Goal: Entertainment & Leisure: Browse casually

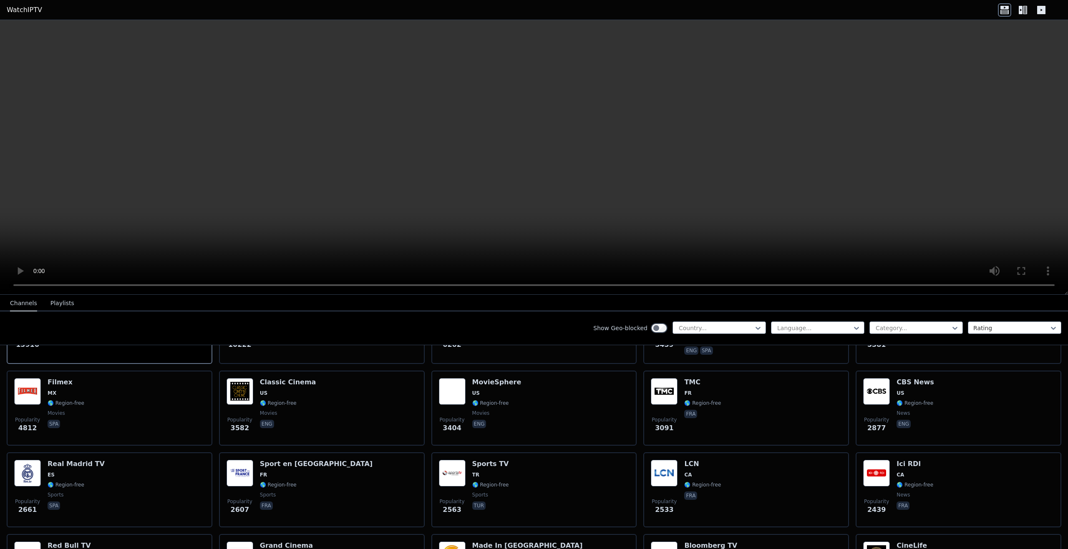
scroll to position [250, 0]
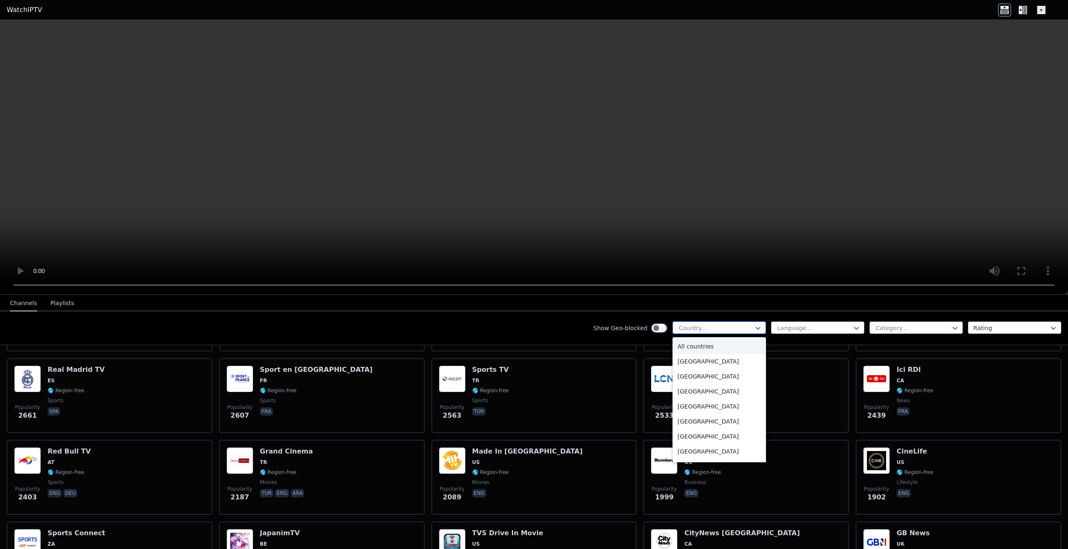
click at [739, 322] on div "Country..." at bounding box center [718, 328] width 93 height 13
click at [768, 314] on div "Show Geo-blocked 206 results available. Use Up and Down to choose options, pres…" at bounding box center [534, 328] width 1068 height 34
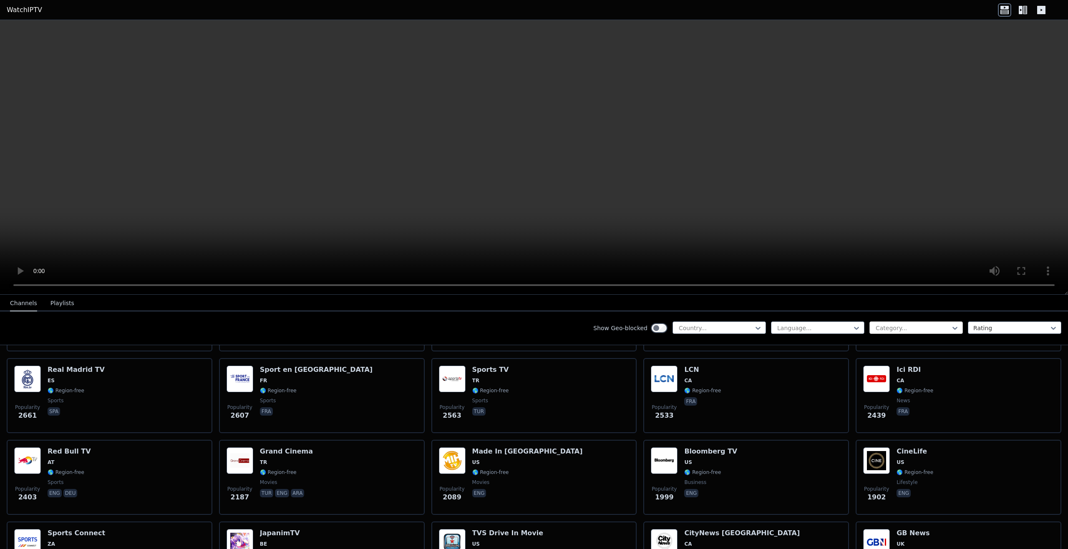
click at [877, 326] on div at bounding box center [912, 328] width 76 height 8
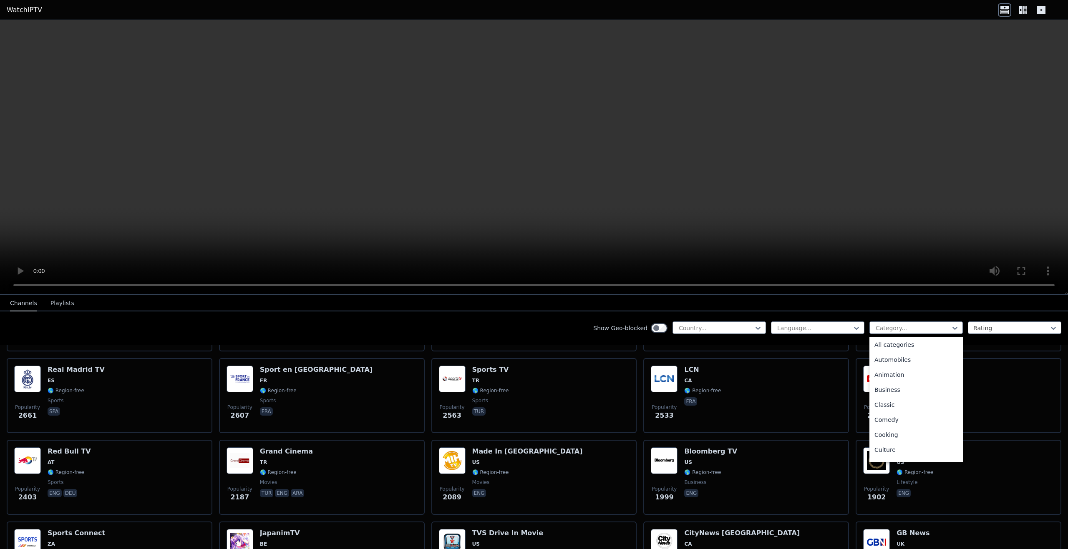
scroll to position [0, 0]
click at [1015, 329] on div at bounding box center [1011, 328] width 76 height 8
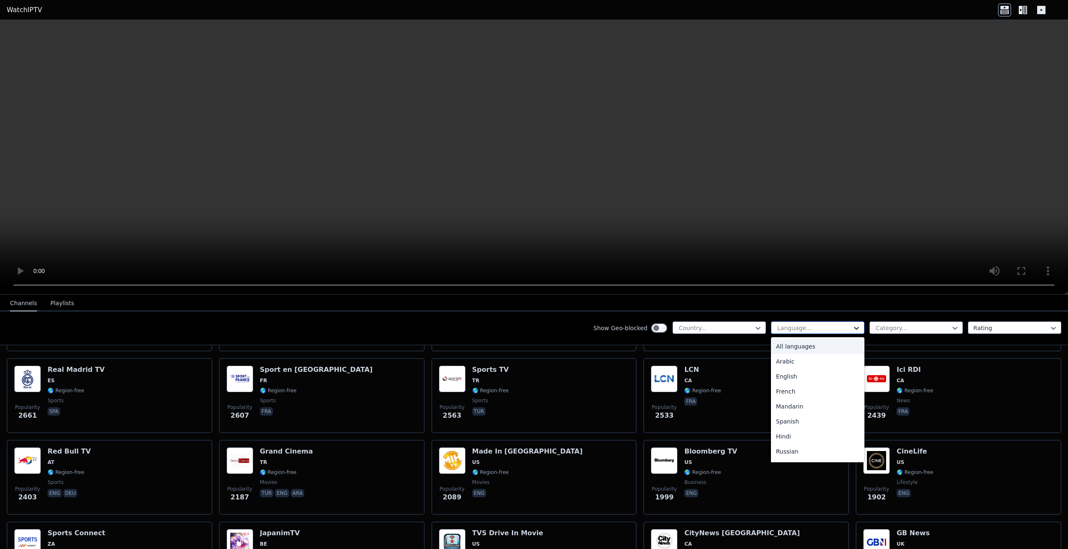
click at [852, 324] on icon at bounding box center [856, 328] width 8 height 8
click at [813, 347] on div "All languages" at bounding box center [817, 346] width 93 height 15
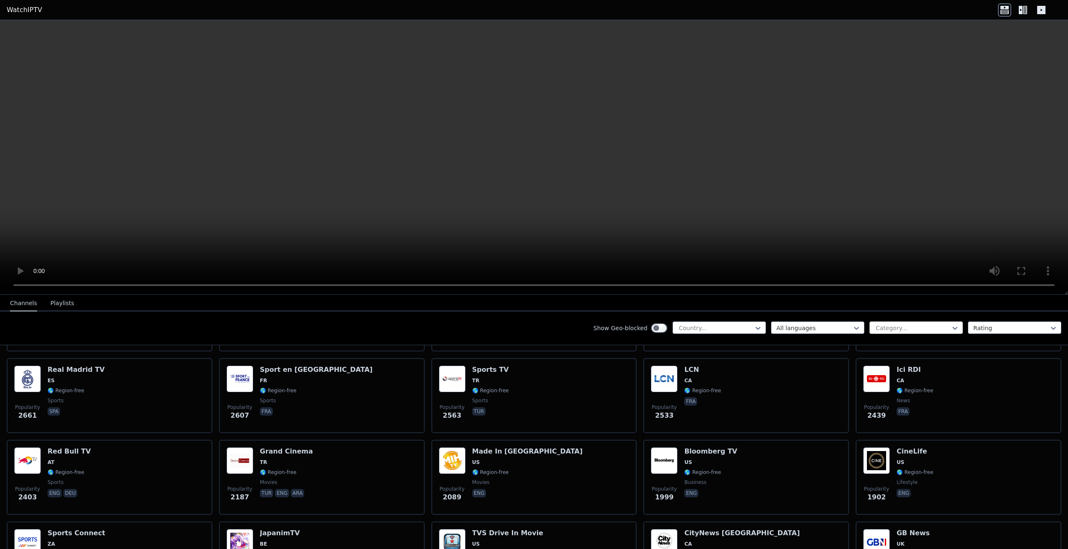
click at [883, 327] on div at bounding box center [912, 328] width 76 height 8
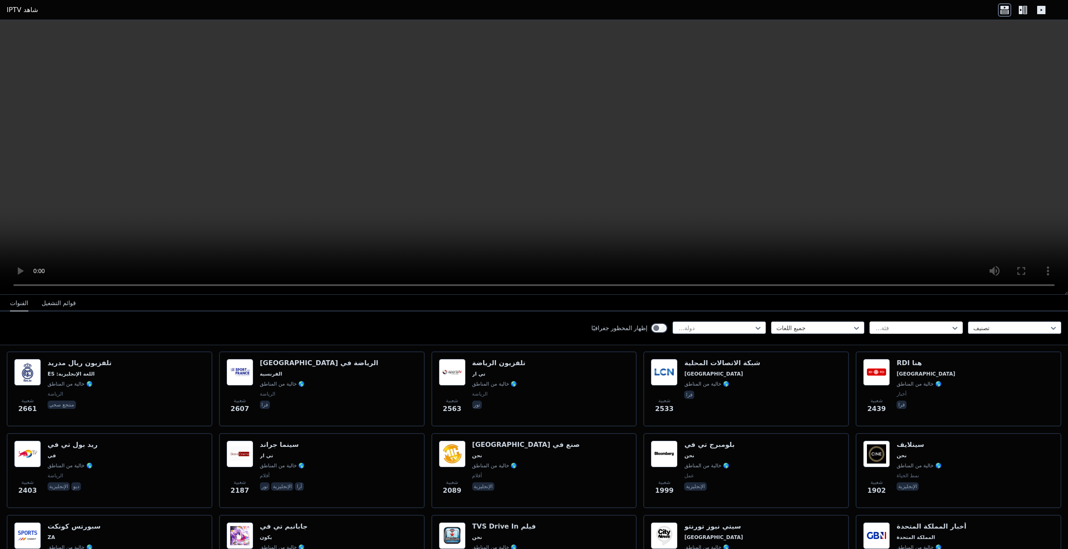
scroll to position [235, 0]
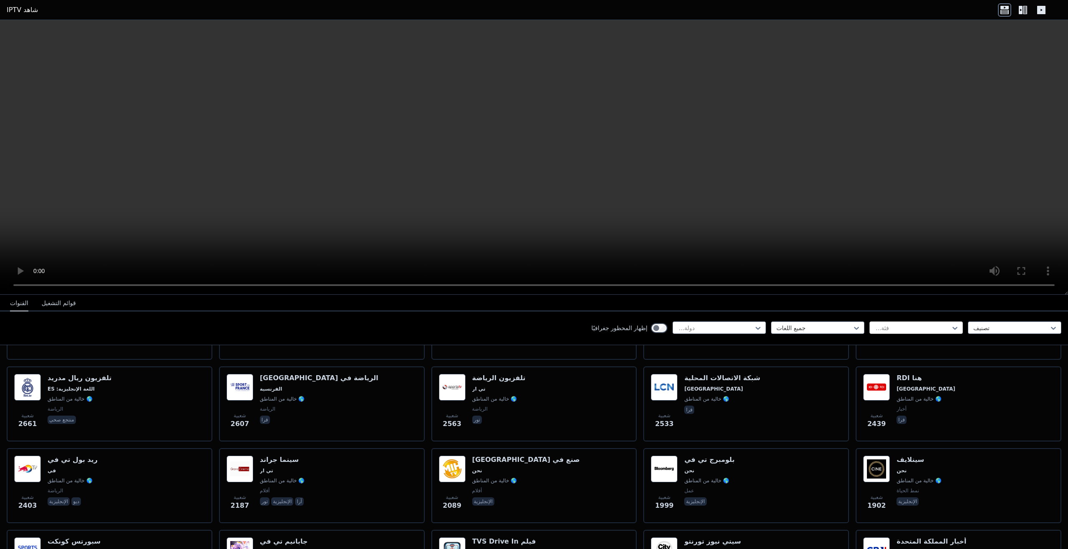
click at [910, 332] on div at bounding box center [912, 328] width 76 height 8
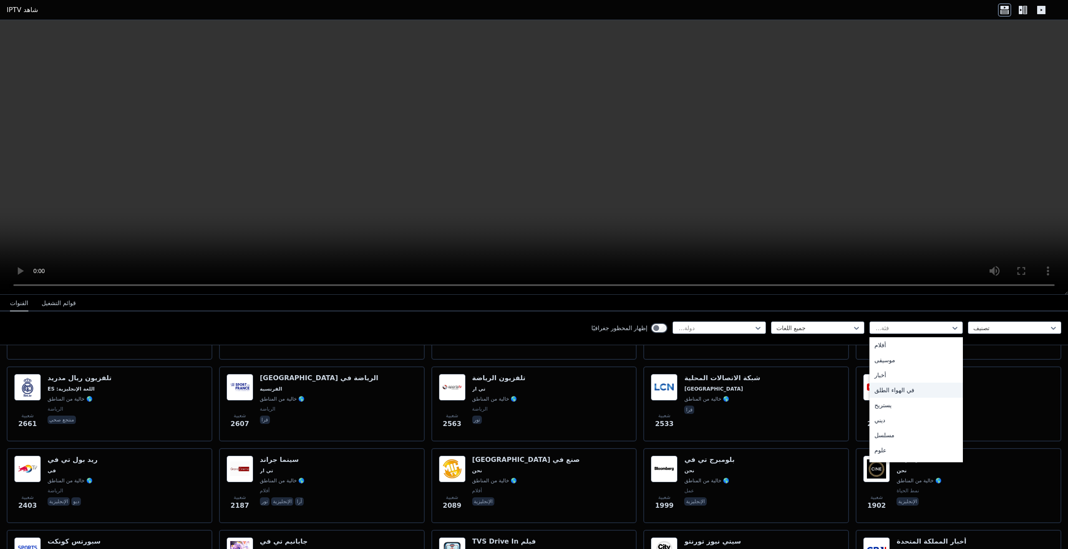
scroll to position [250, 0]
click at [911, 384] on div "يستريح" at bounding box center [915, 381] width 93 height 15
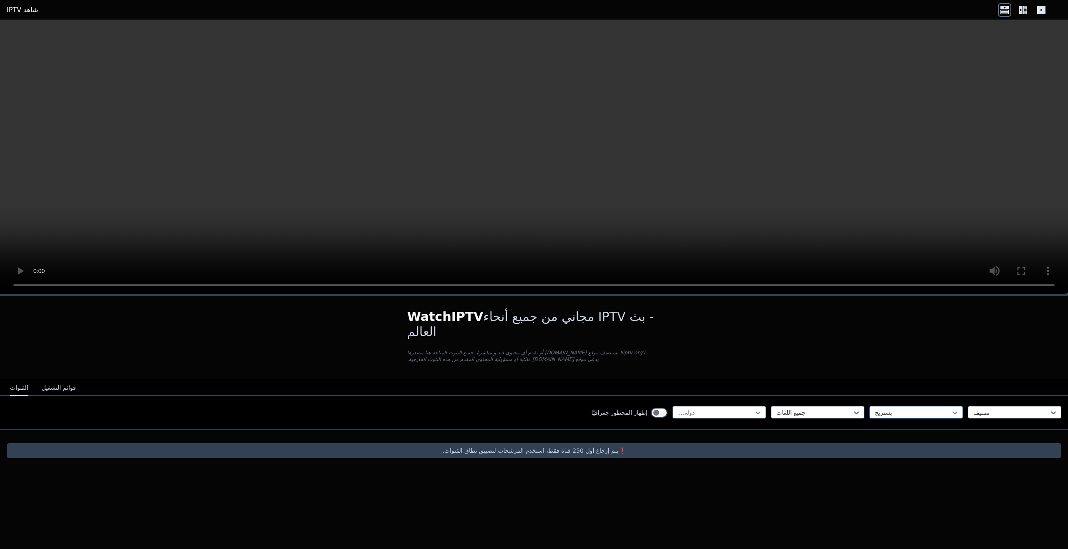
click at [916, 409] on div at bounding box center [912, 413] width 76 height 8
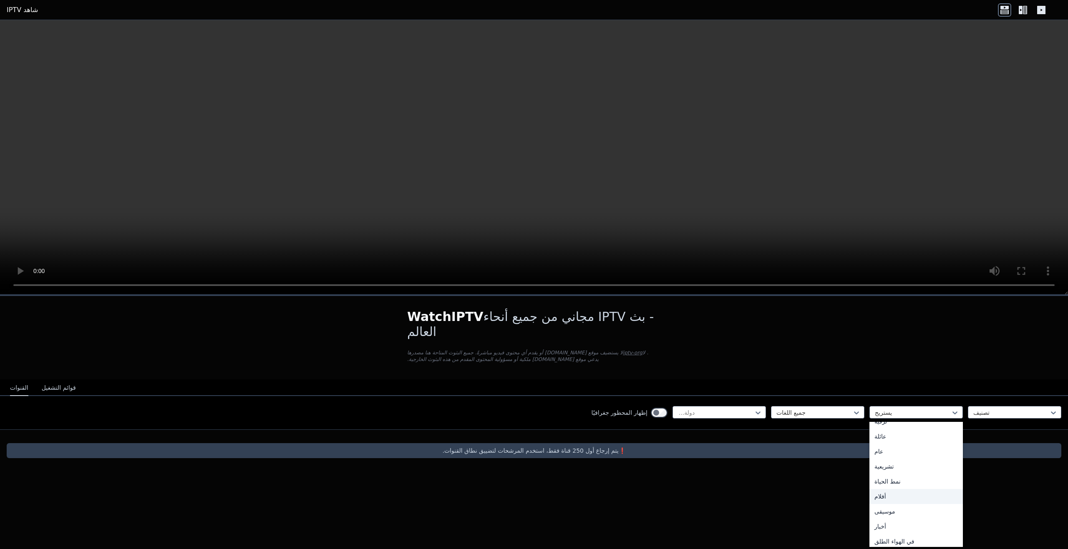
scroll to position [158, 0]
click at [912, 475] on div "نمط الحياة" at bounding box center [915, 482] width 93 height 15
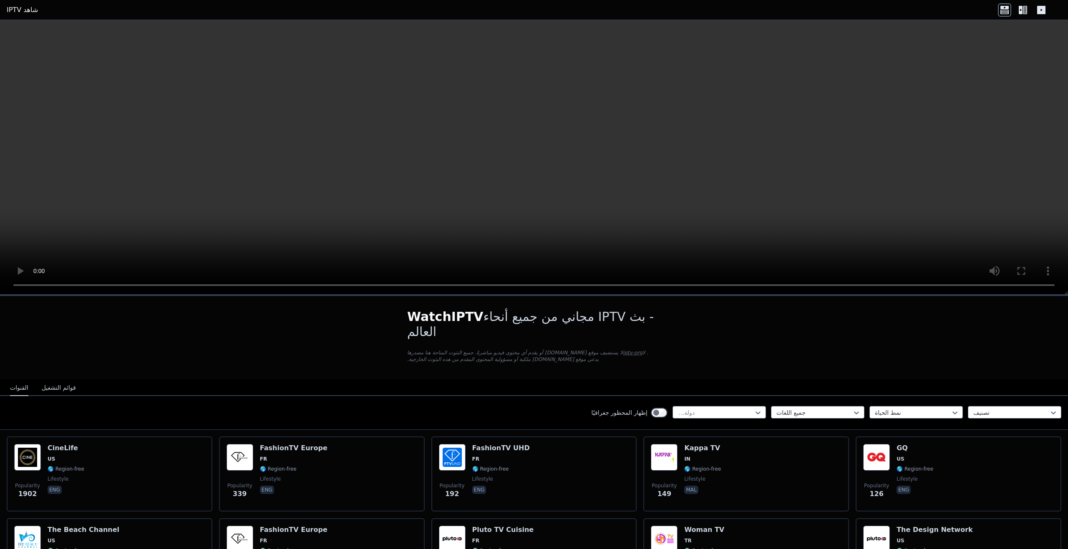
click at [909, 406] on div "جميع اللغات نمط الحياة تصنيف" at bounding box center [916, 412] width 290 height 13
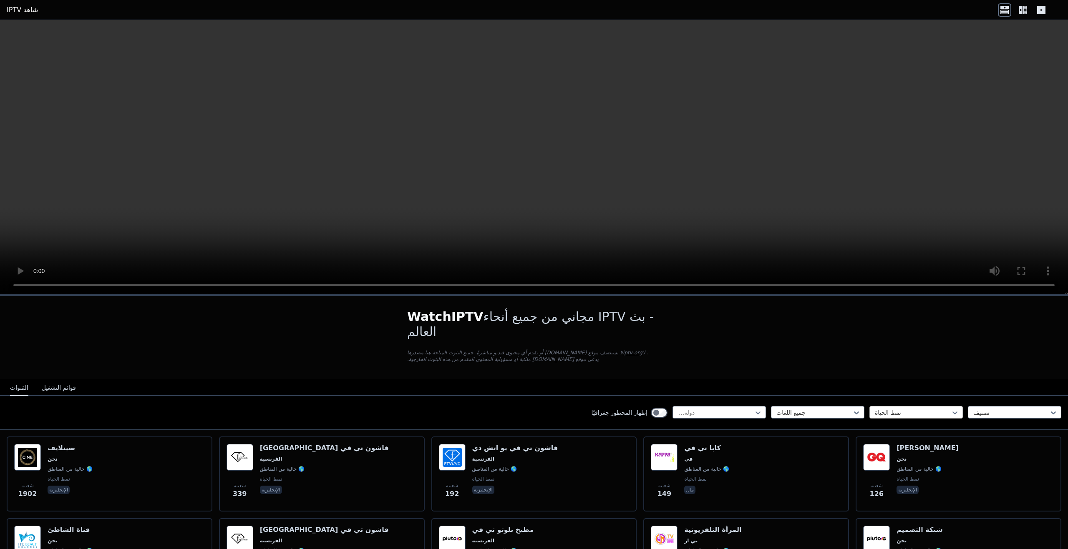
click at [909, 409] on div at bounding box center [912, 413] width 76 height 8
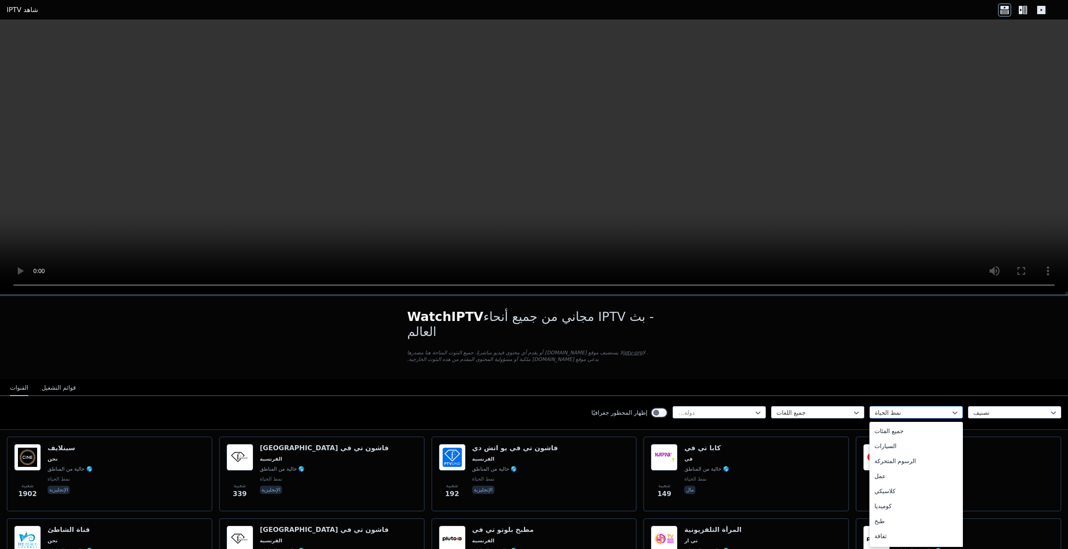
scroll to position [107, 0]
click at [895, 497] on div "عام" at bounding box center [915, 504] width 93 height 15
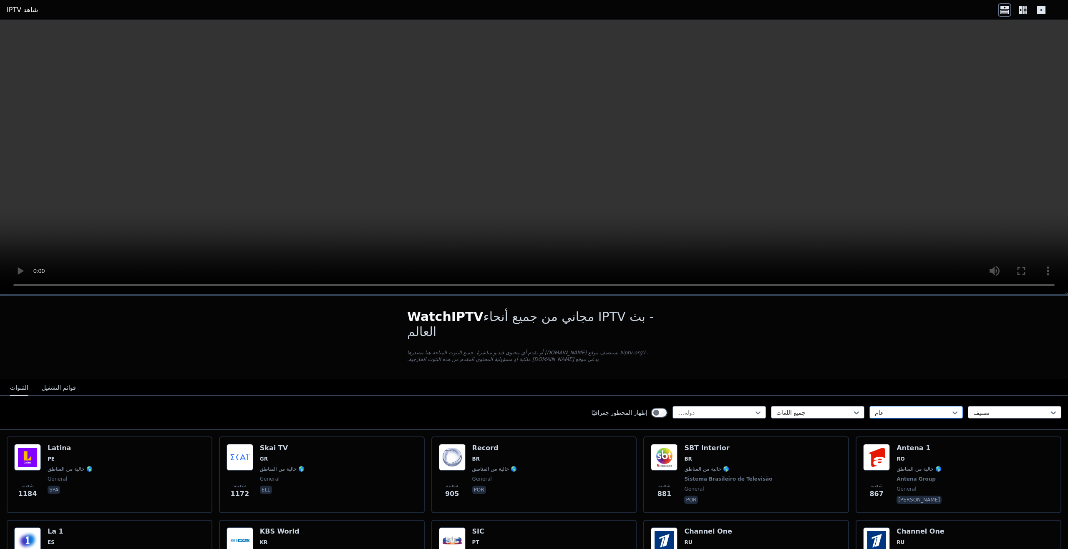
click at [901, 409] on div at bounding box center [912, 413] width 76 height 8
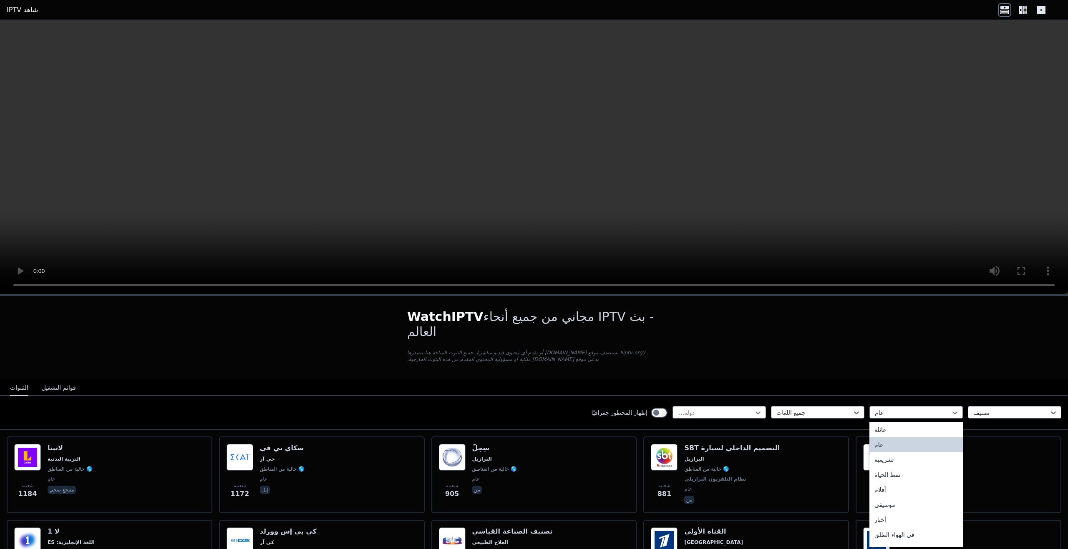
scroll to position [167, 0]
click at [906, 497] on div "موسيقى" at bounding box center [915, 504] width 93 height 15
